Goal: Task Accomplishment & Management: Manage account settings

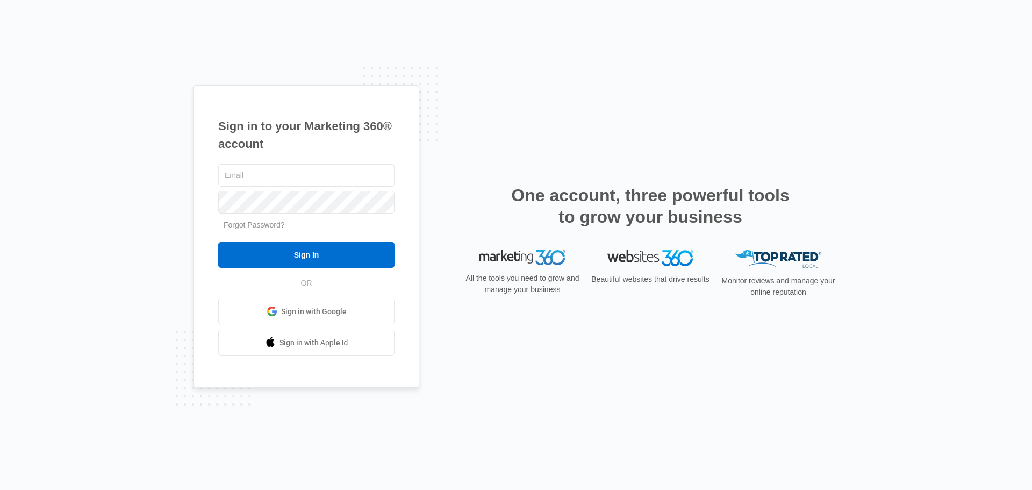
click at [320, 184] on input "text" at bounding box center [306, 175] width 176 height 23
type input "[PERSON_NAME][EMAIL_ADDRESS][PERSON_NAME][DOMAIN_NAME]"
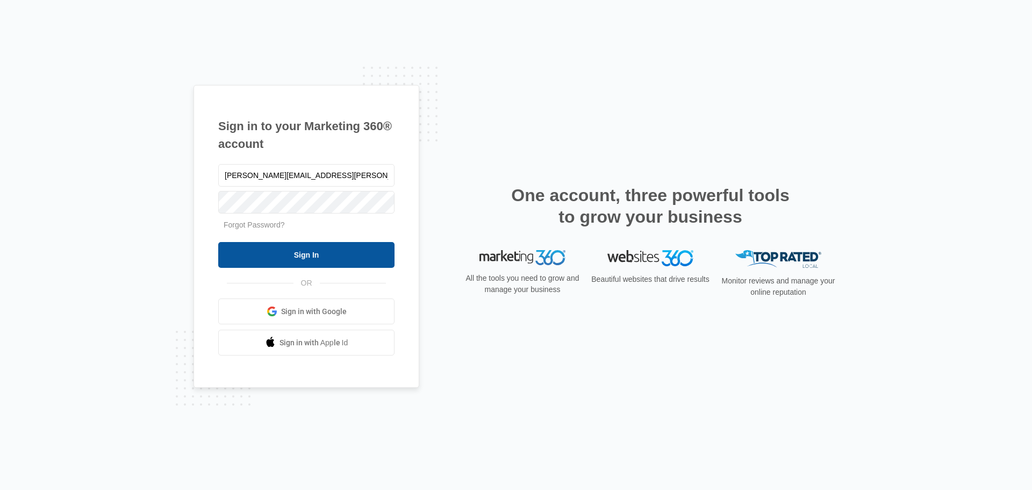
click at [289, 263] on input "Sign In" at bounding box center [306, 255] width 176 height 26
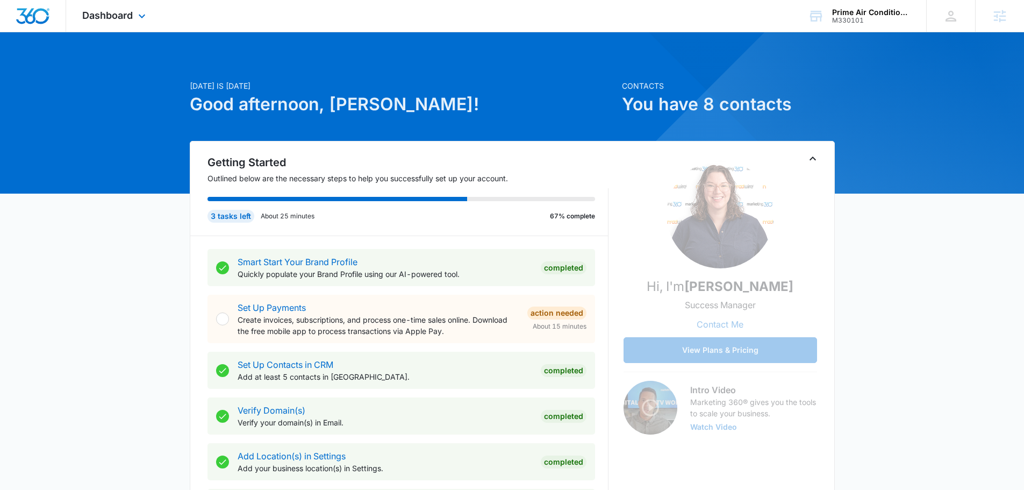
click at [99, 23] on div "Dashboard Apps Reputation Websites Forms CRM Email Social Content Ads Intellige…" at bounding box center [115, 16] width 98 height 32
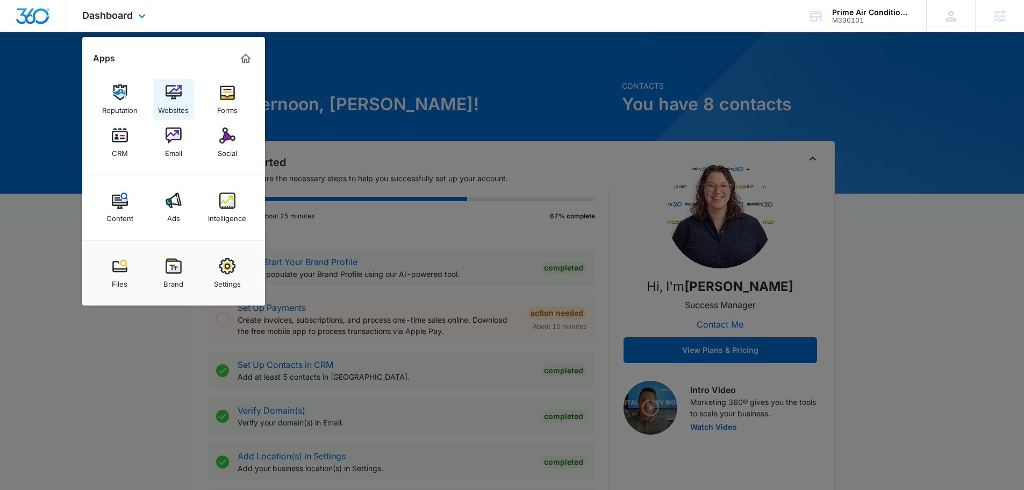
click at [169, 96] on img at bounding box center [174, 92] width 16 height 16
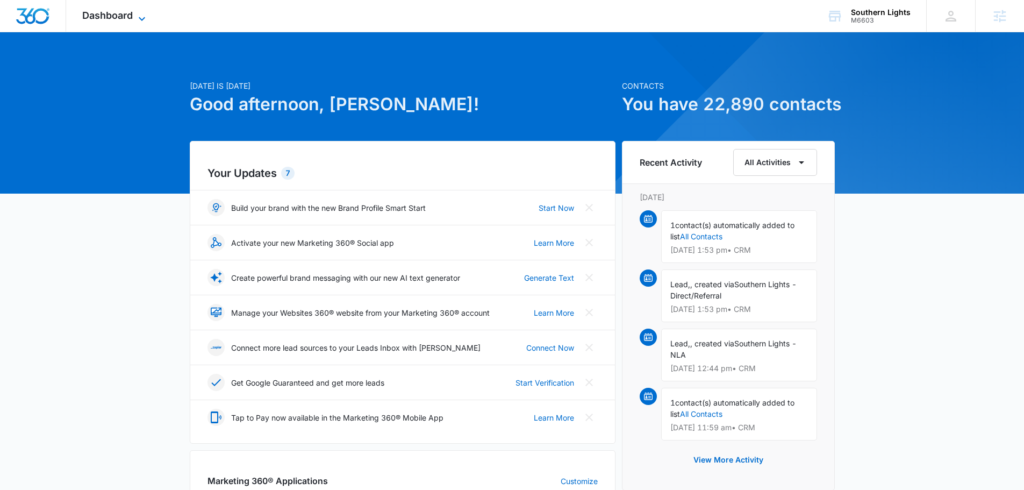
click at [104, 11] on span "Dashboard" at bounding box center [107, 15] width 51 height 11
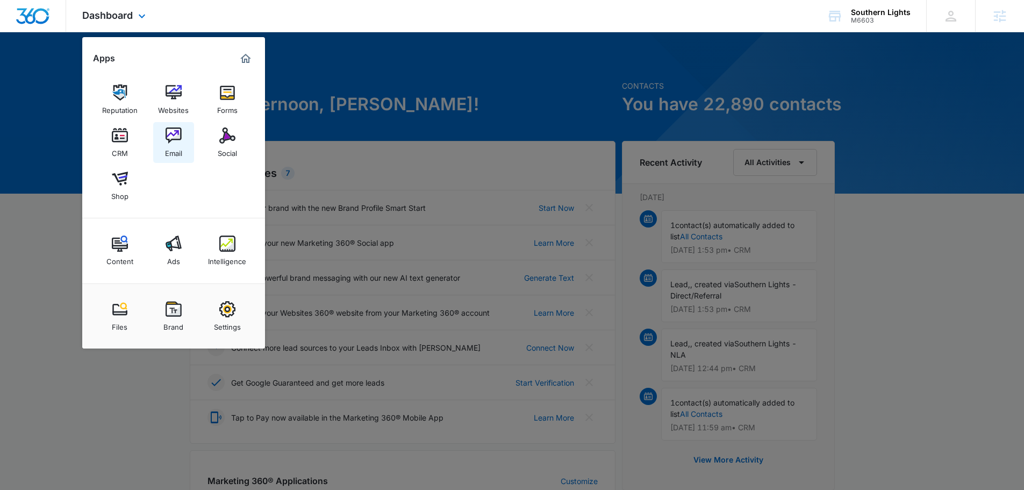
click at [179, 133] on img at bounding box center [174, 135] width 16 height 16
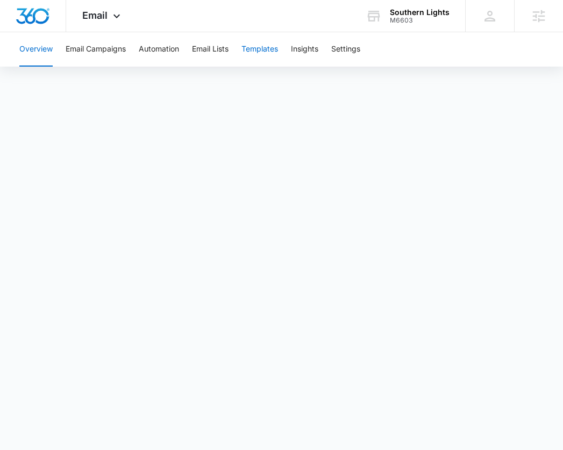
click at [277, 51] on button "Templates" at bounding box center [259, 49] width 37 height 34
